Goal: Task Accomplishment & Management: Use online tool/utility

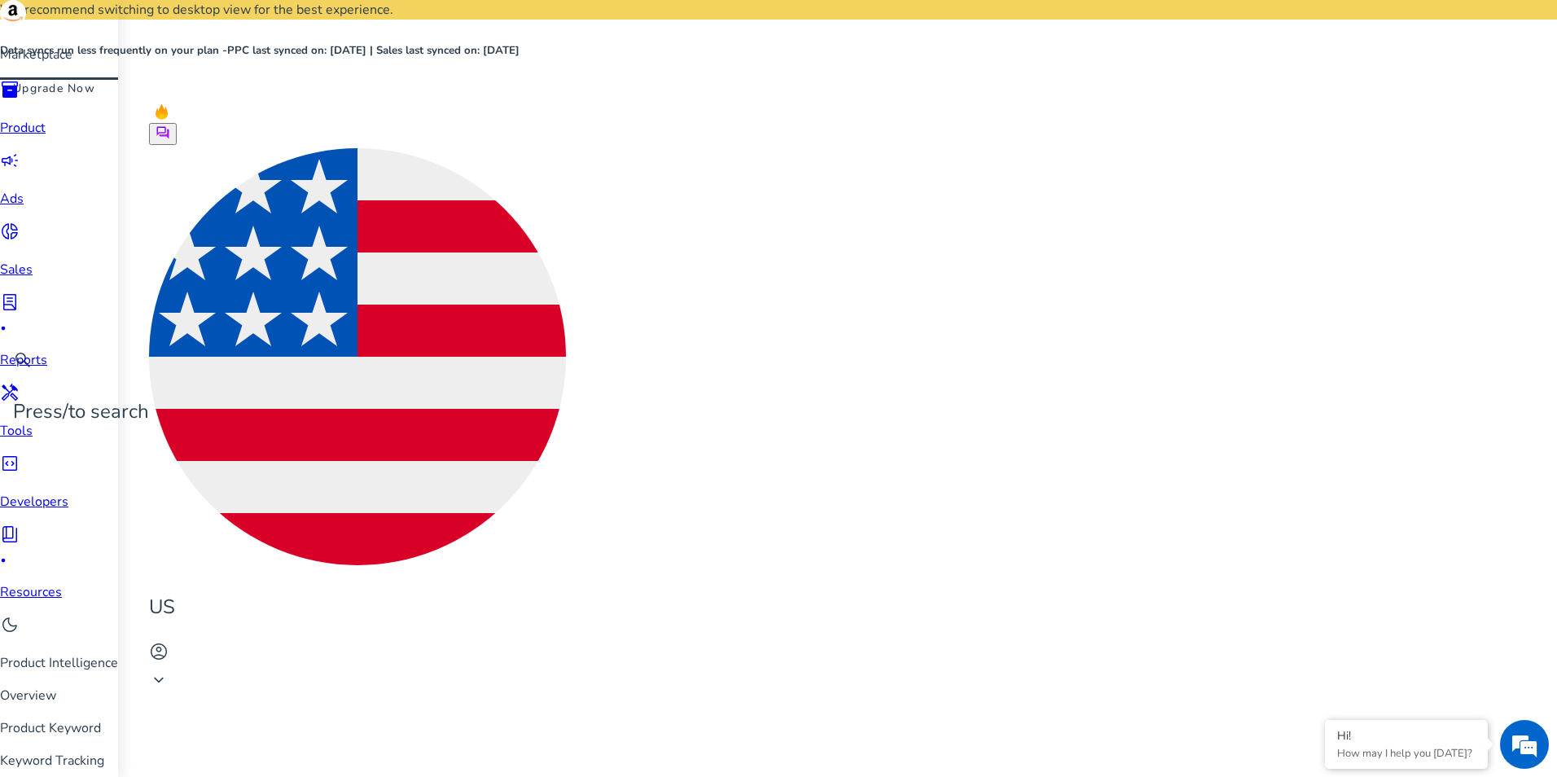
click at [118, 718] on p "Product Keyword" at bounding box center [59, 728] width 118 height 20
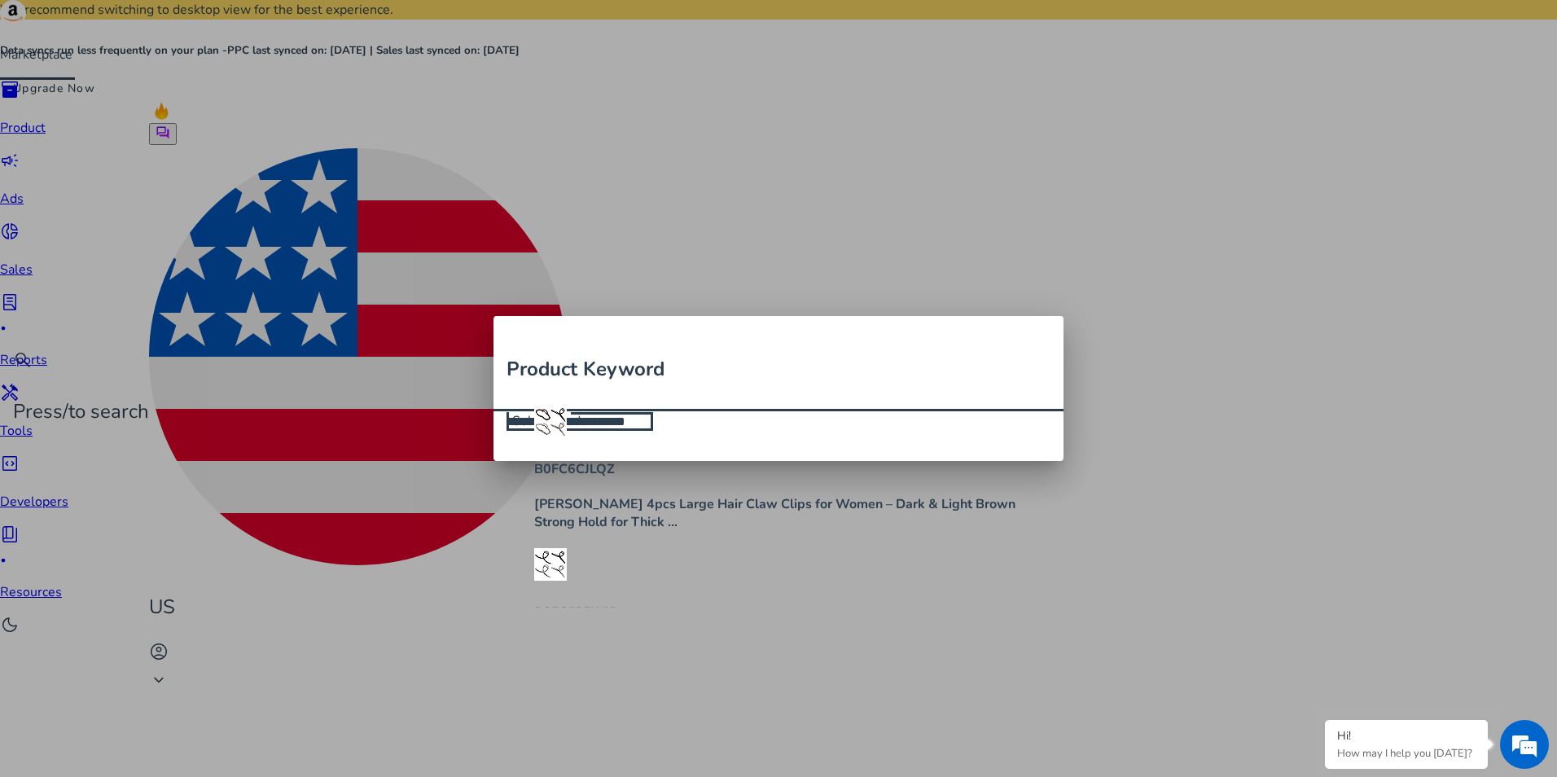
click at [738, 460] on div "B0FC6CJLQZ [PERSON_NAME] 4pcs Large Hair Claw Clips for Women – Dark & Light Br…" at bounding box center [778, 495] width 489 height 71
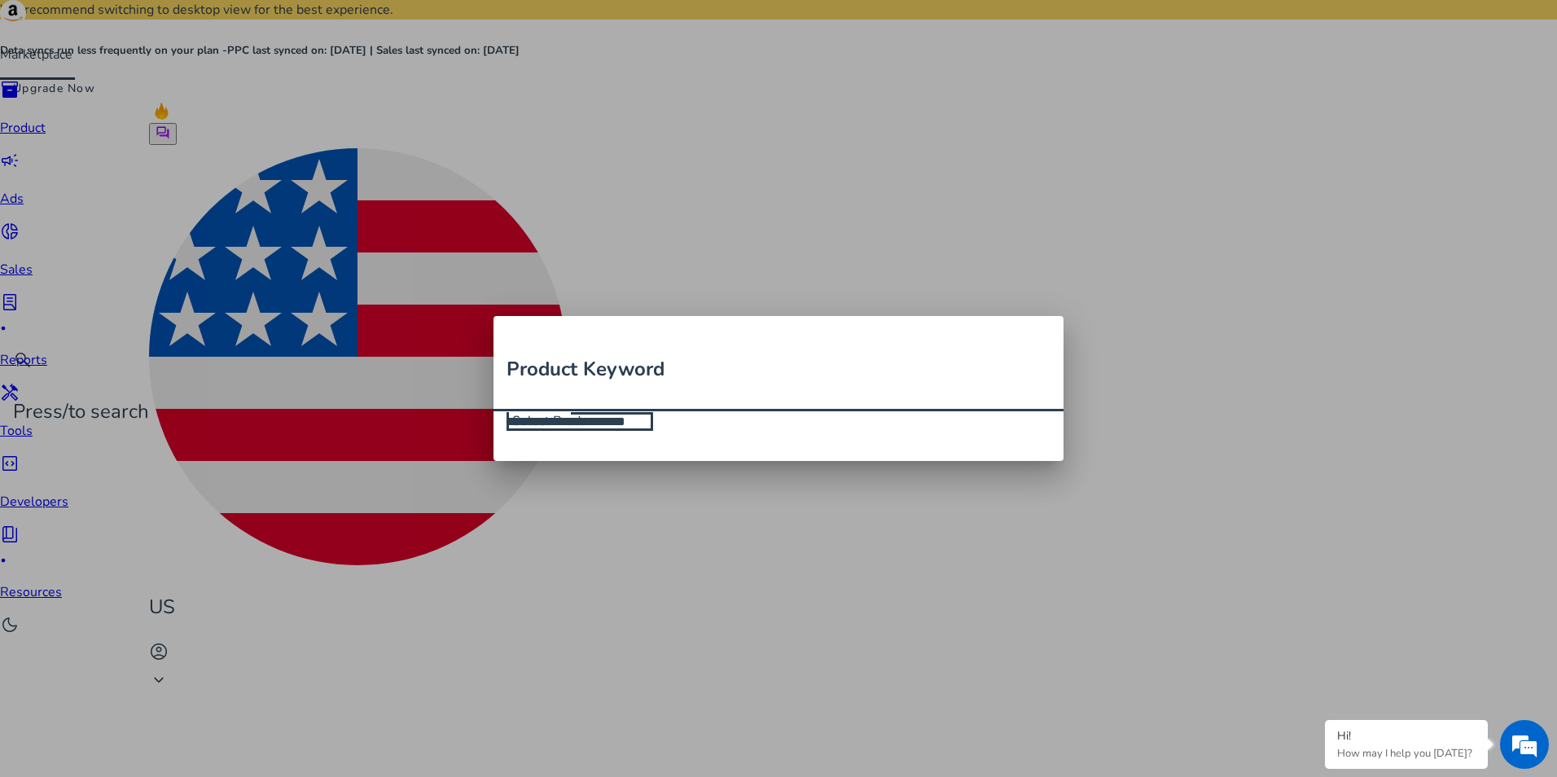
type input "**********"
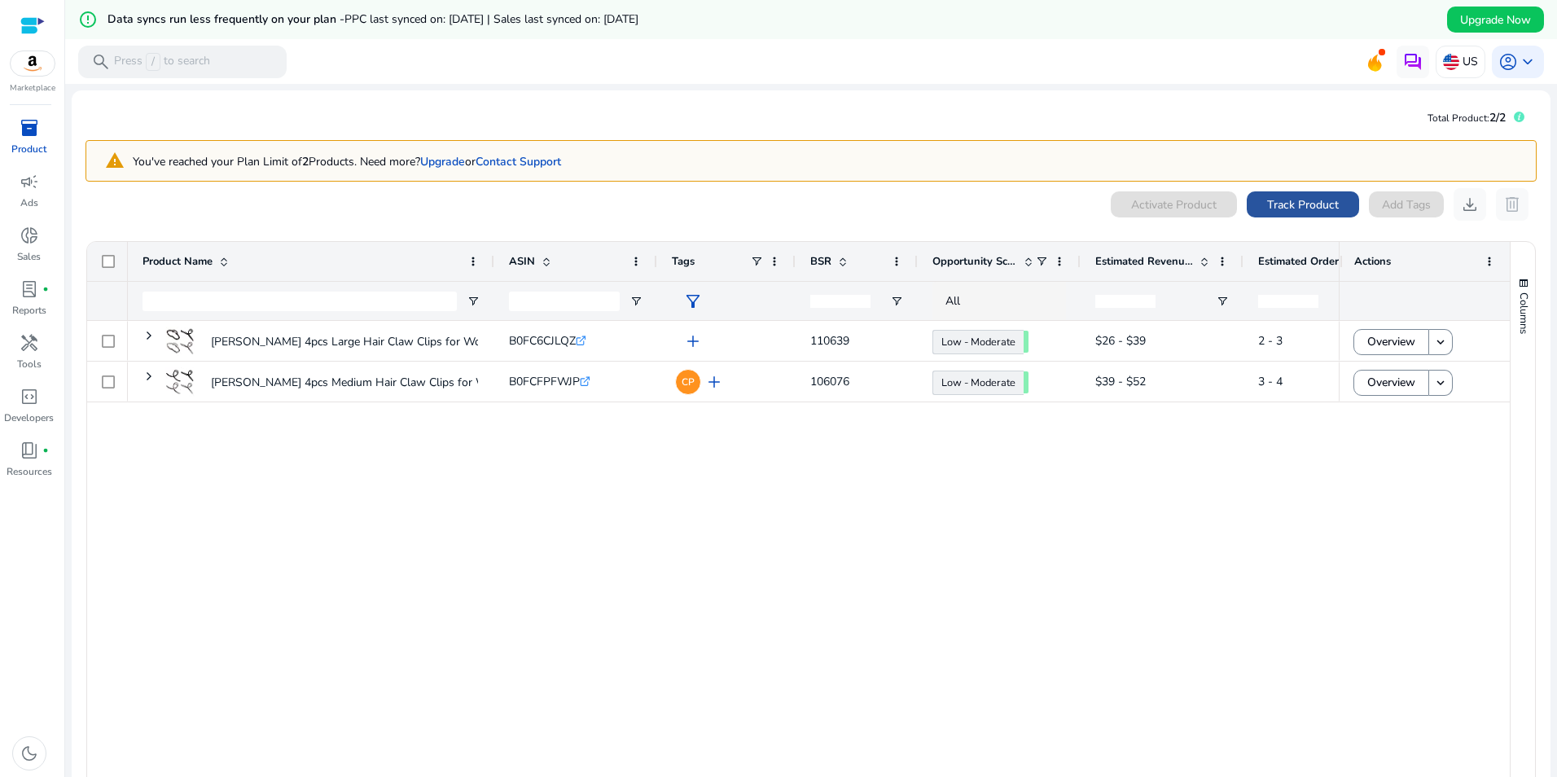
click at [1279, 200] on span "Track Product" at bounding box center [1303, 204] width 72 height 17
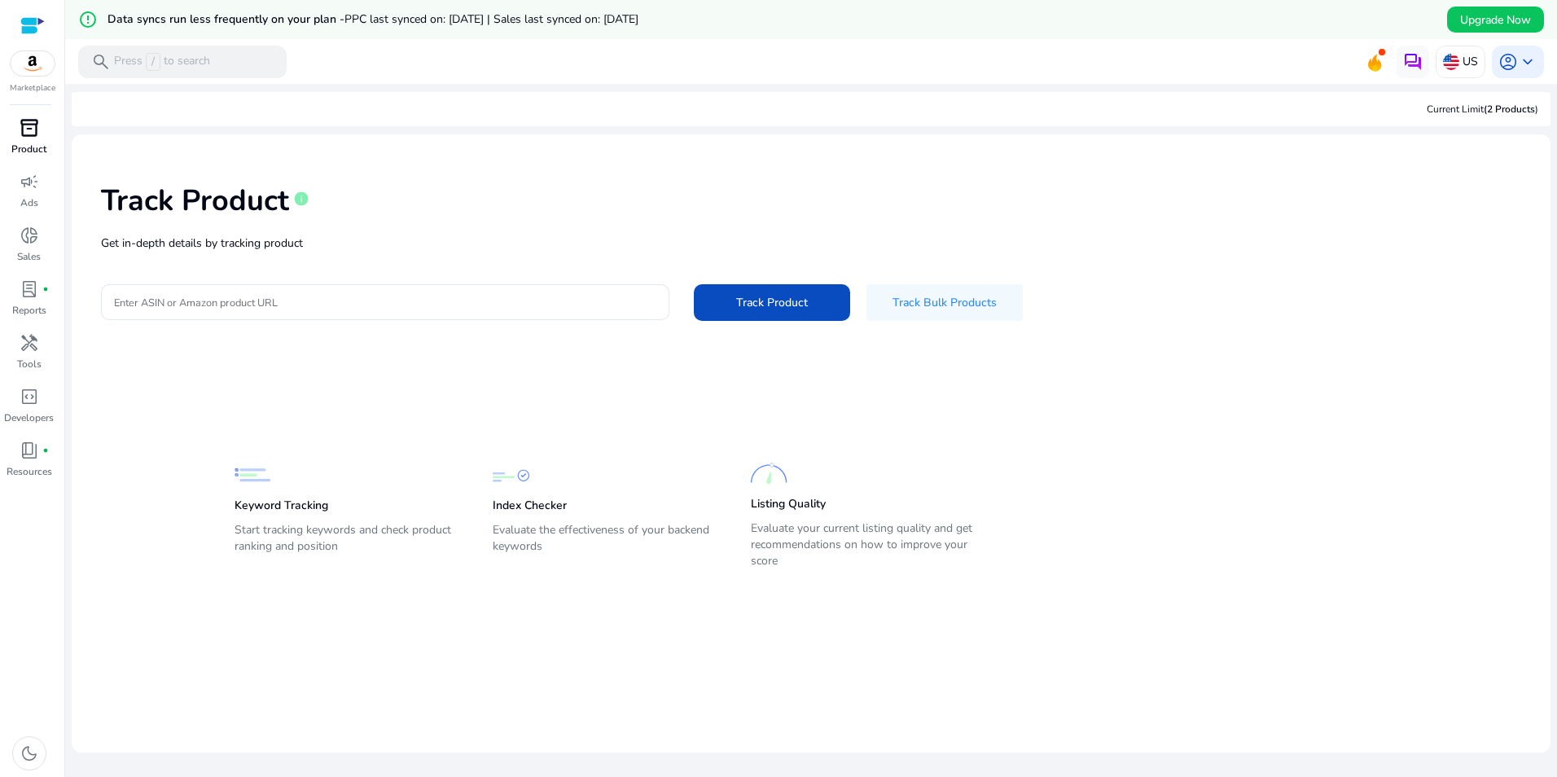
click at [38, 146] on p "Product" at bounding box center [28, 149] width 35 height 15
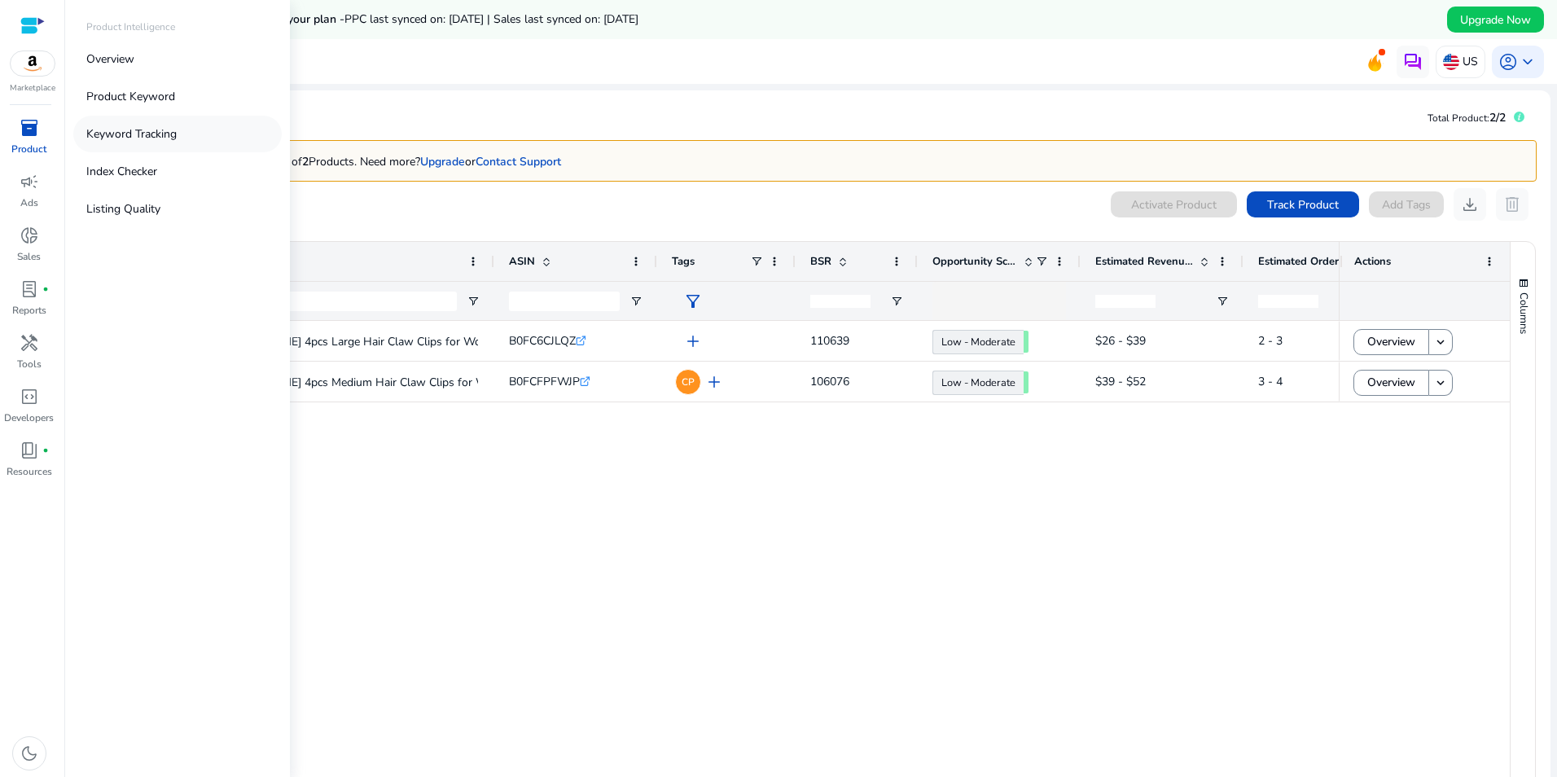
click at [161, 135] on p "Keyword Tracking" at bounding box center [131, 133] width 90 height 17
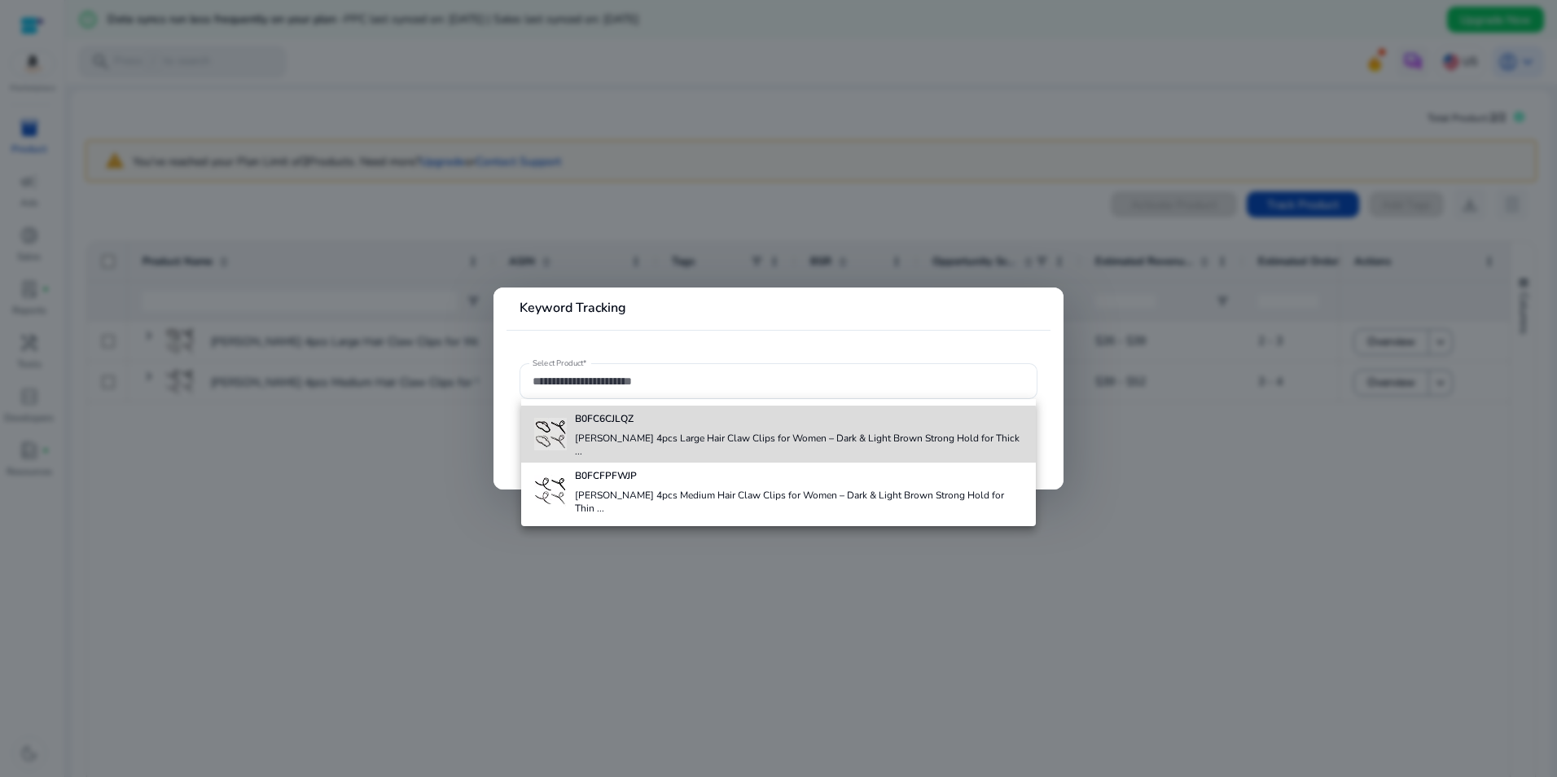
click at [694, 448] on div "B0FC6CJLQZ [PERSON_NAME] 4pcs Large Hair Claw Clips for Women – Dark & Light Br…" at bounding box center [799, 434] width 448 height 57
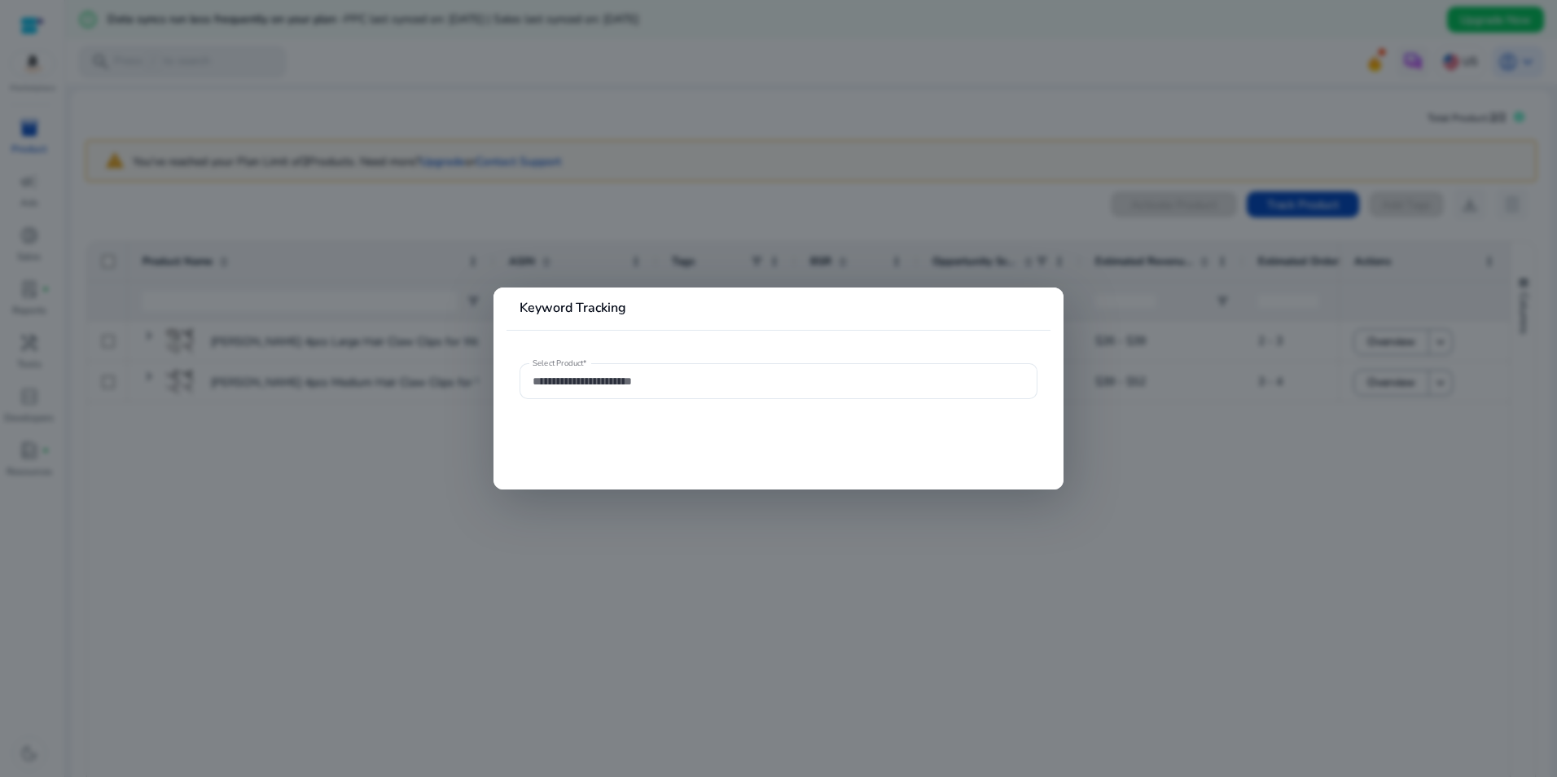
type input "**********"
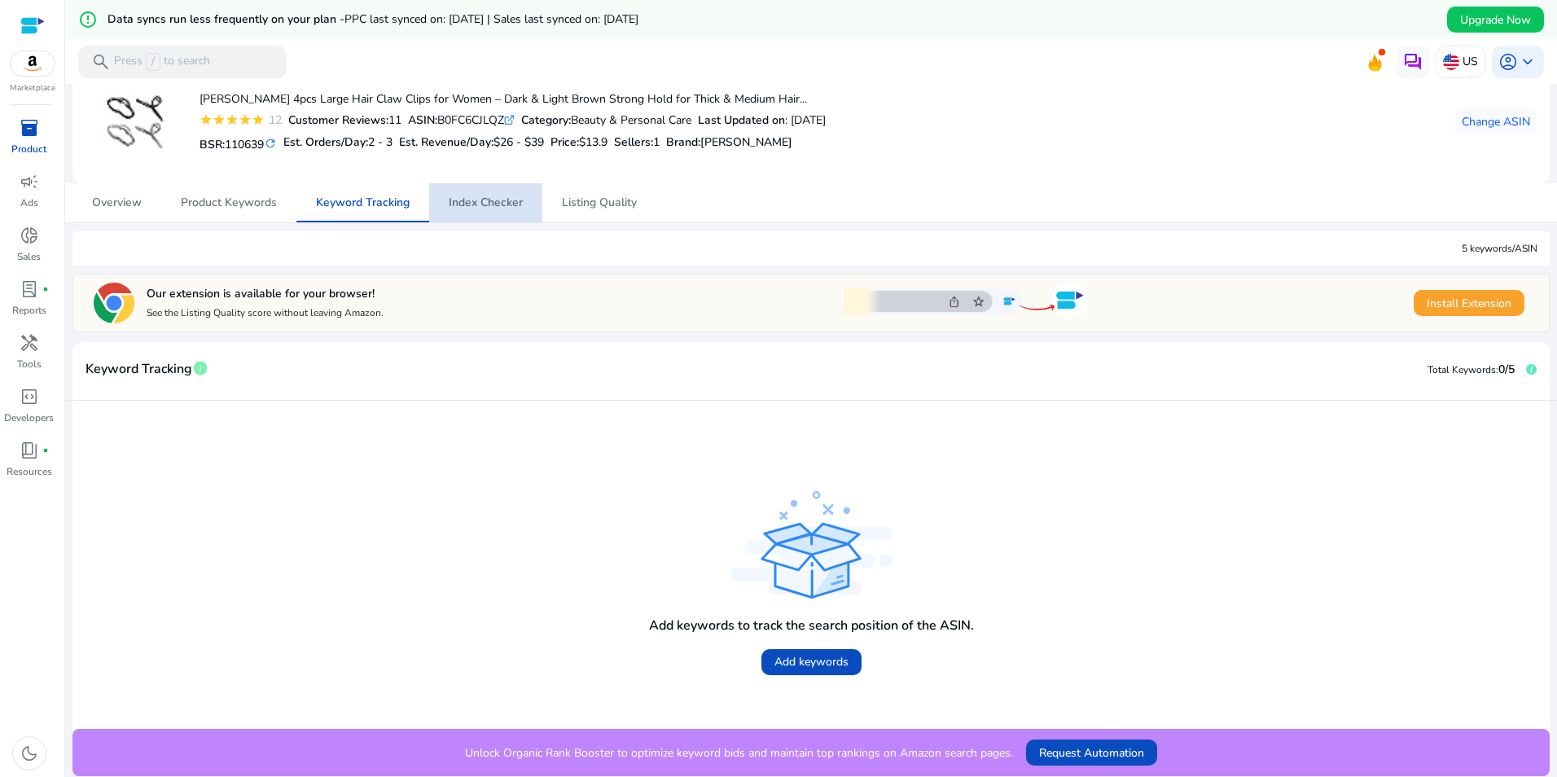
click at [485, 215] on span "Index Checker" at bounding box center [486, 202] width 74 height 39
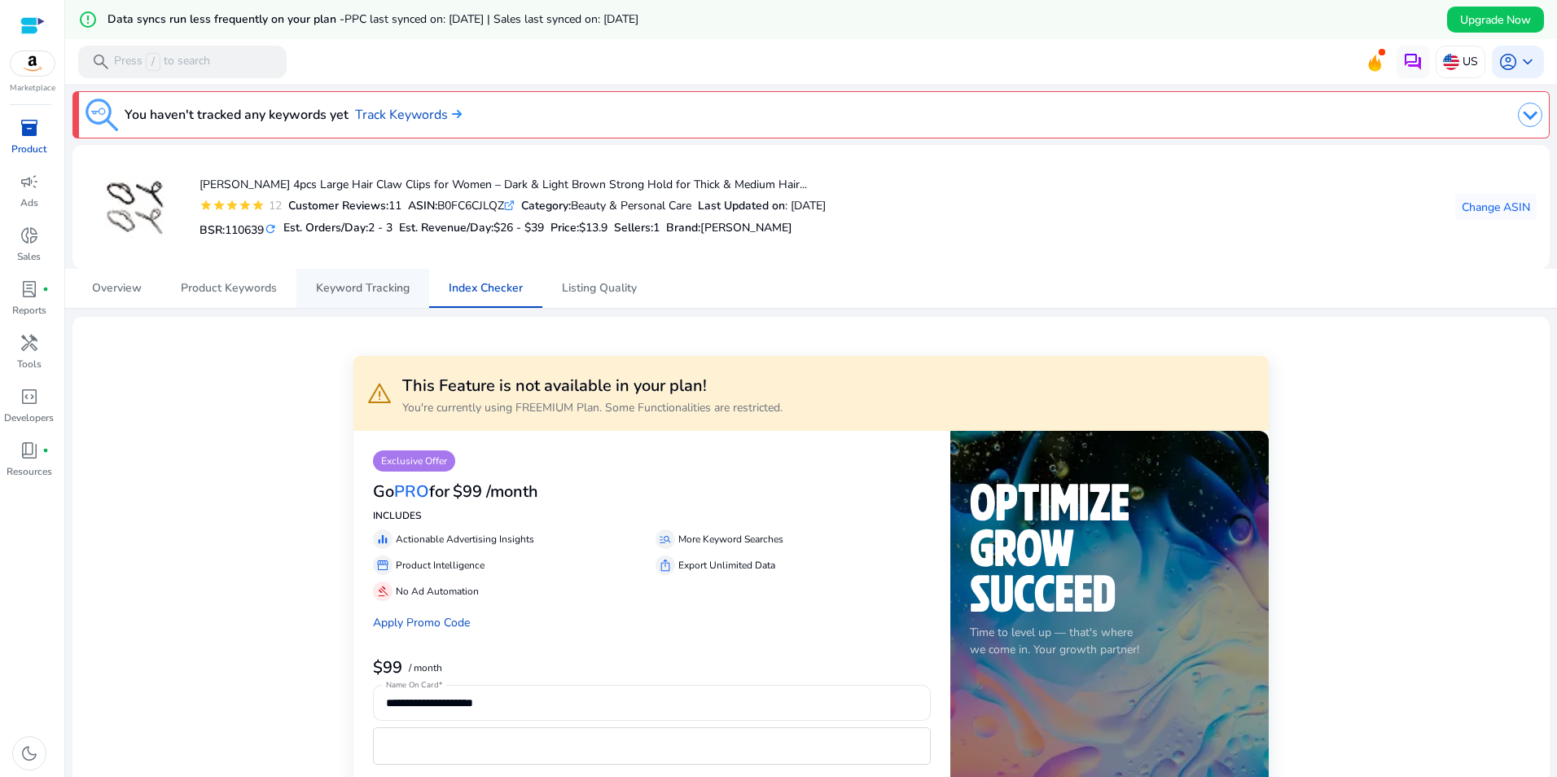
click at [384, 284] on span "Keyword Tracking" at bounding box center [363, 288] width 94 height 11
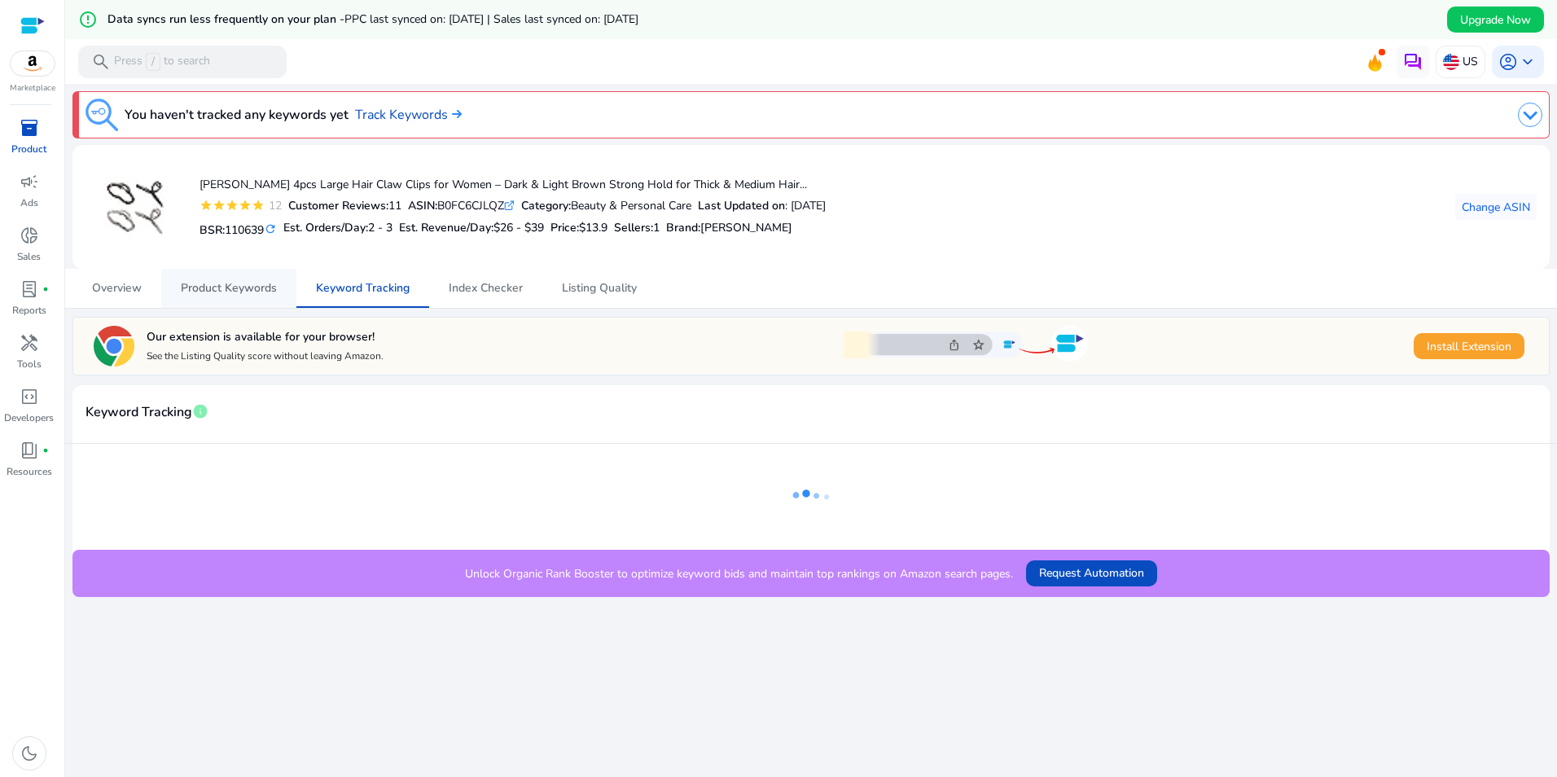
click at [191, 305] on span "Product Keywords" at bounding box center [229, 288] width 96 height 39
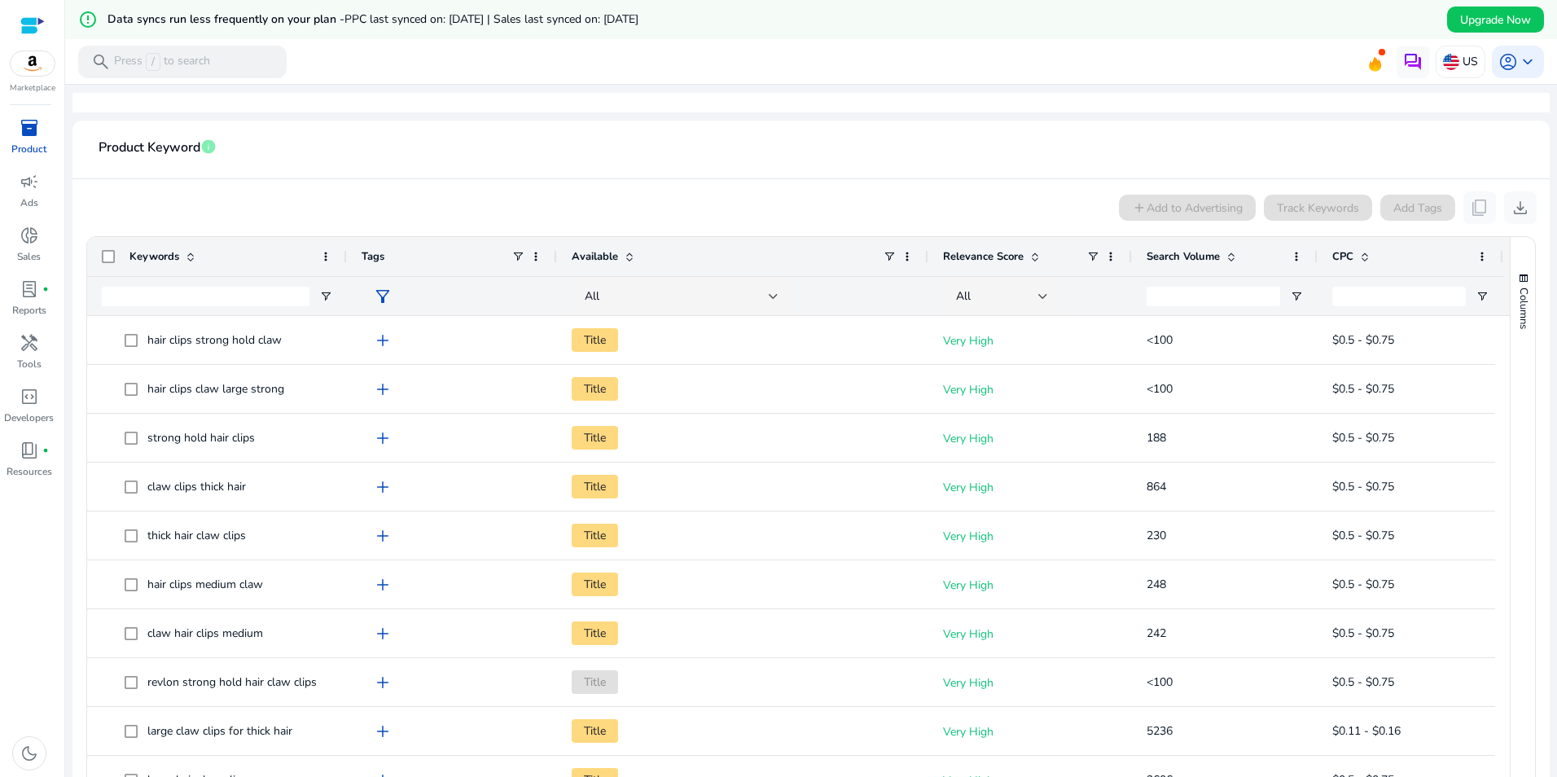
scroll to position [163, 0]
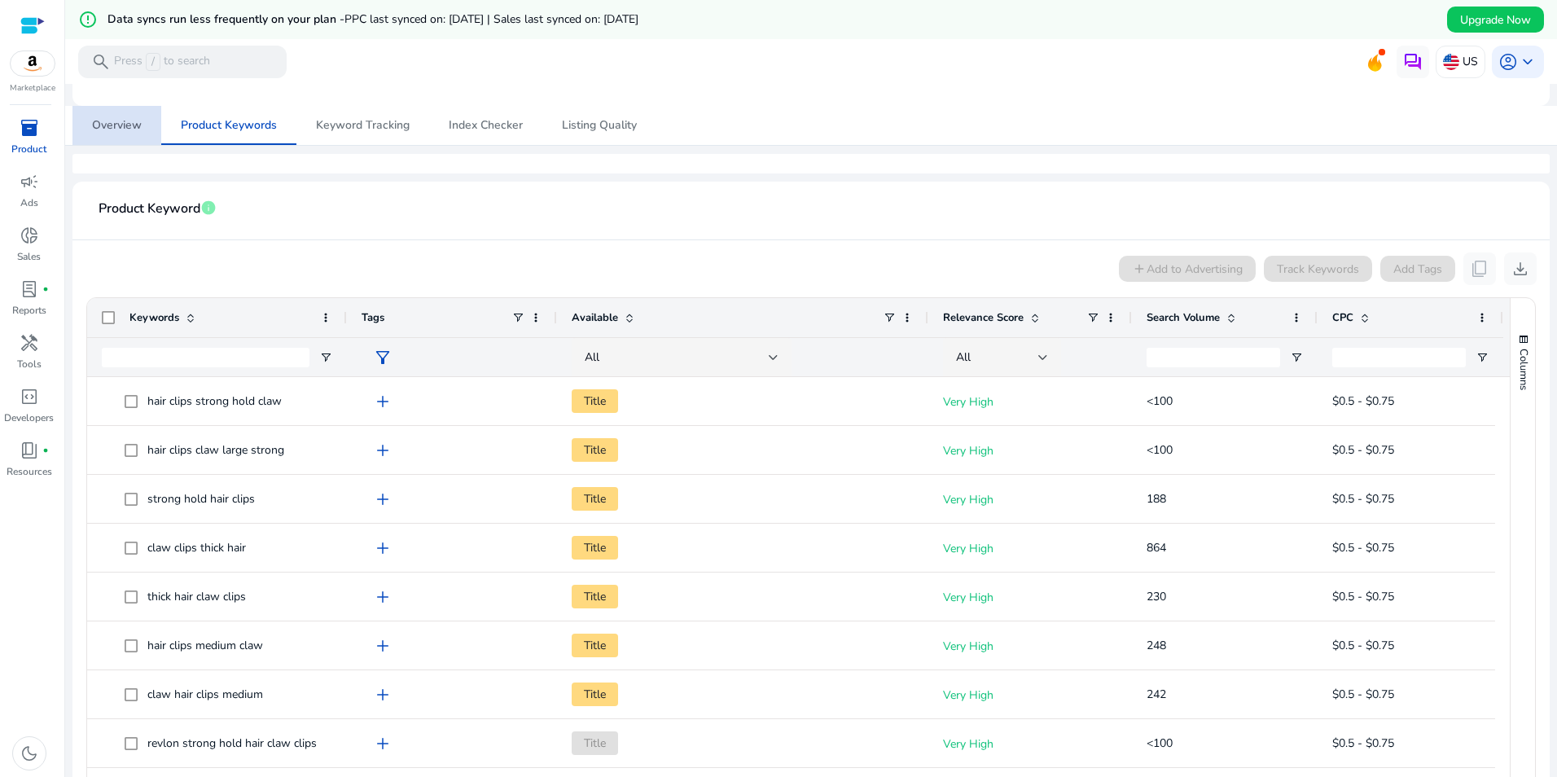
click at [109, 116] on span "Overview" at bounding box center [117, 125] width 50 height 39
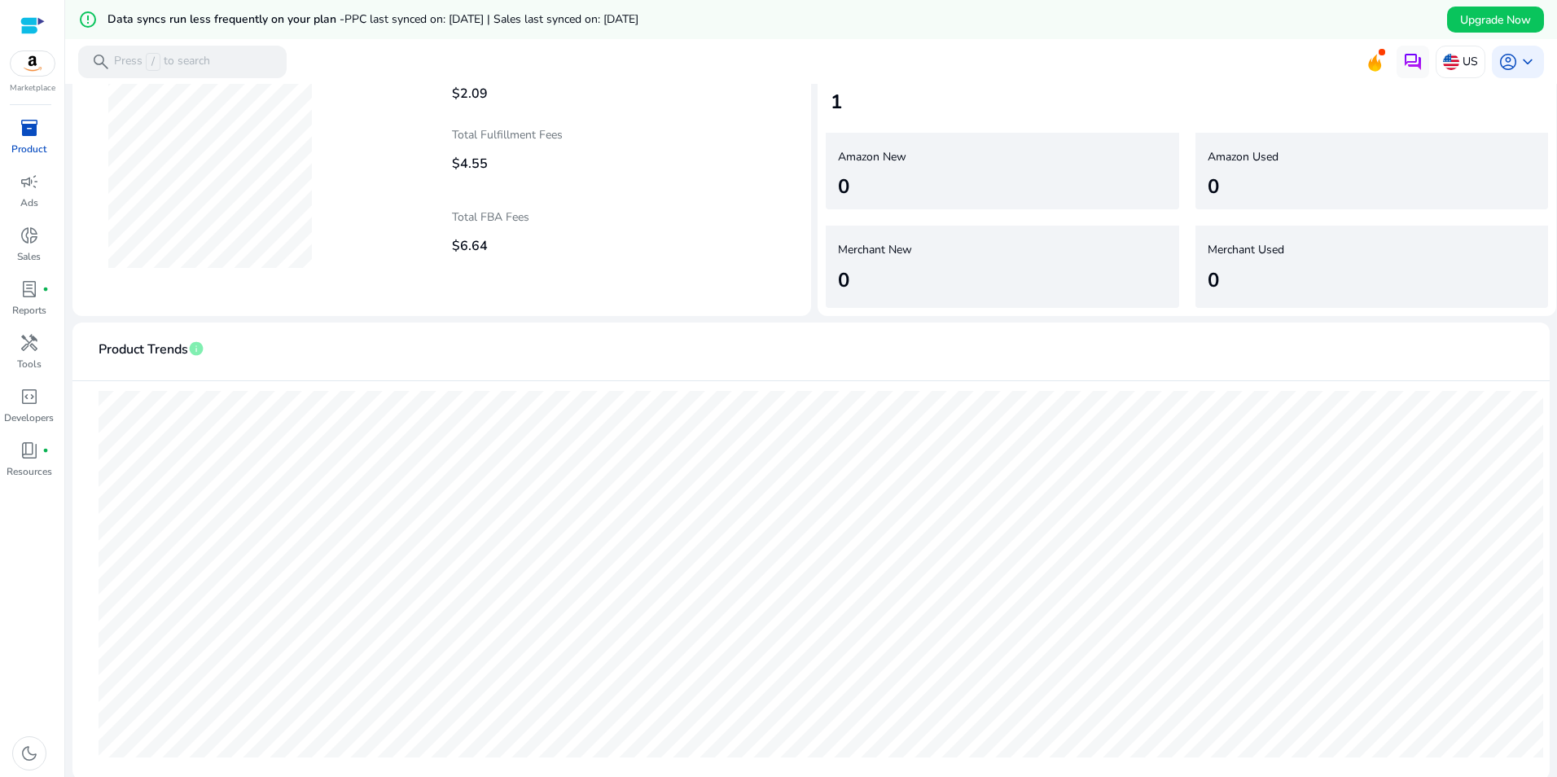
scroll to position [1144, 0]
